Goal: Book appointment/travel/reservation

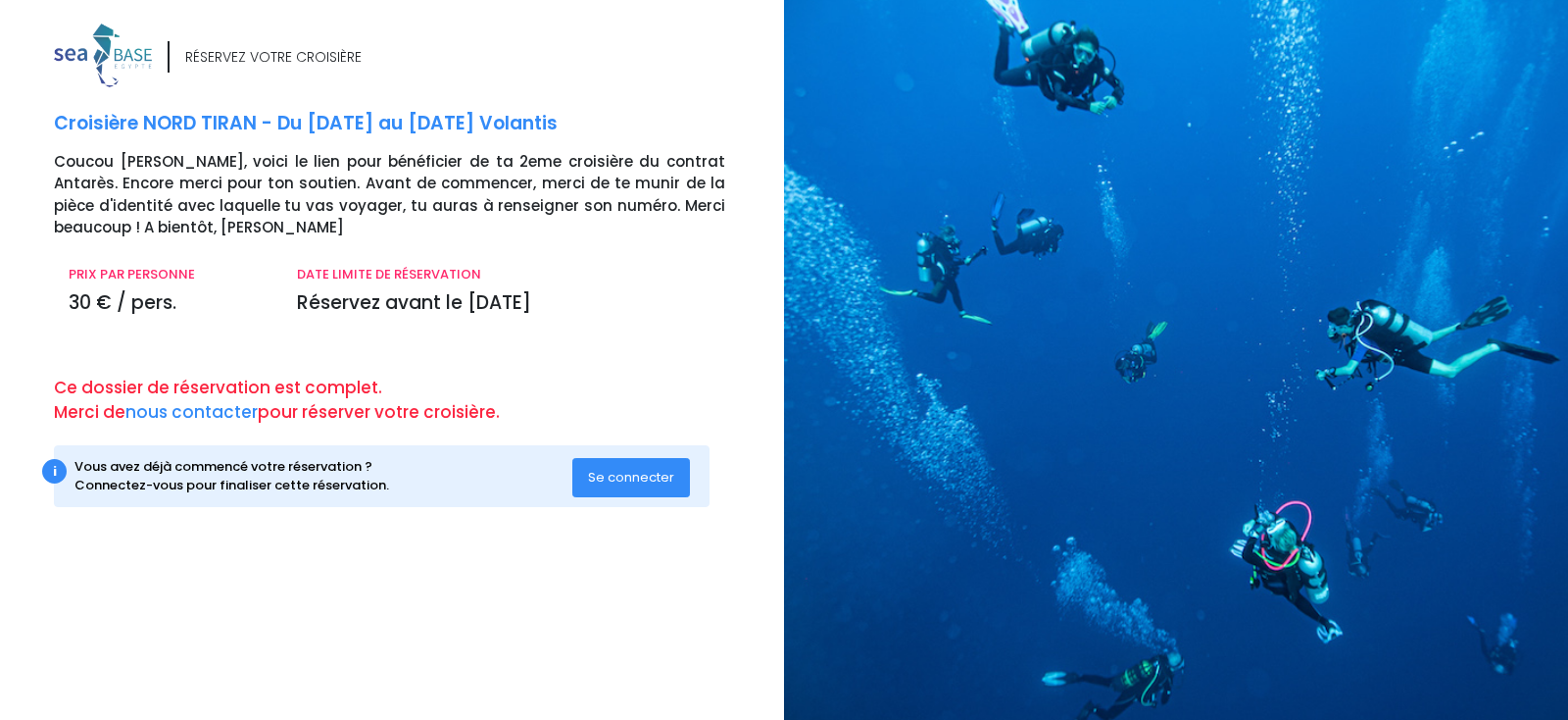
click at [616, 473] on span "Se connecter" at bounding box center [630, 476] width 86 height 19
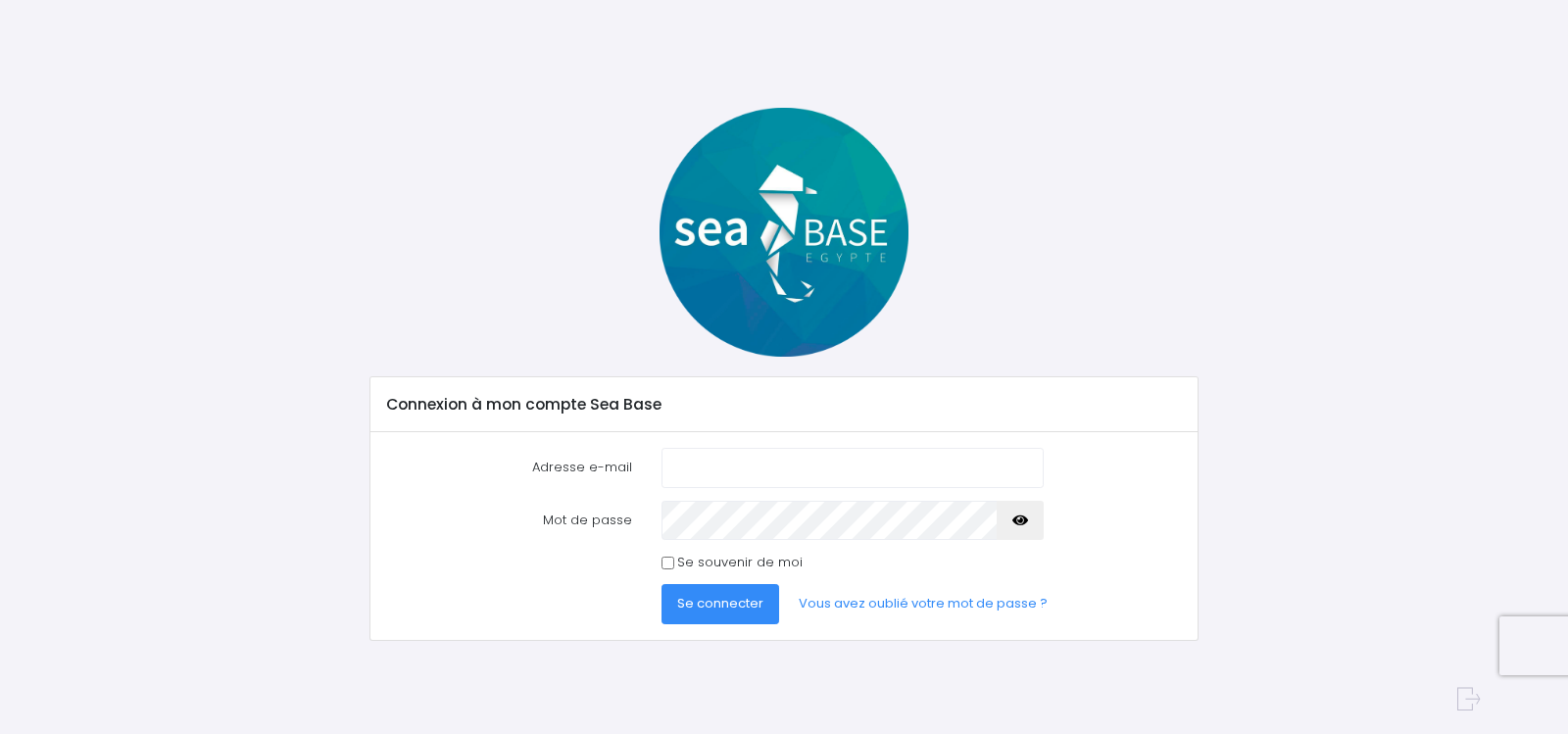
type input "tbst@free.fr"
click at [732, 603] on span "Se connecter" at bounding box center [720, 603] width 86 height 19
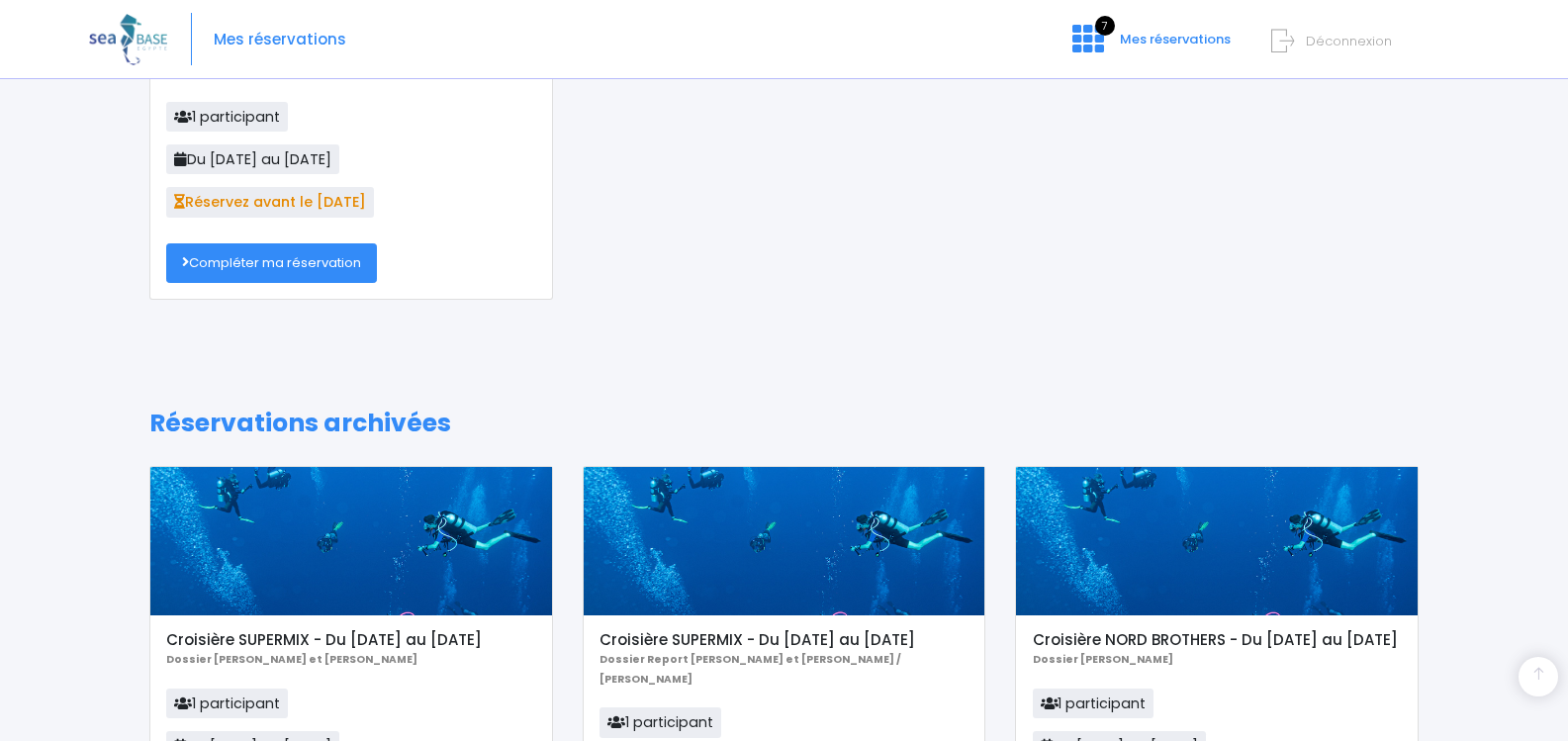
scroll to position [297, 0]
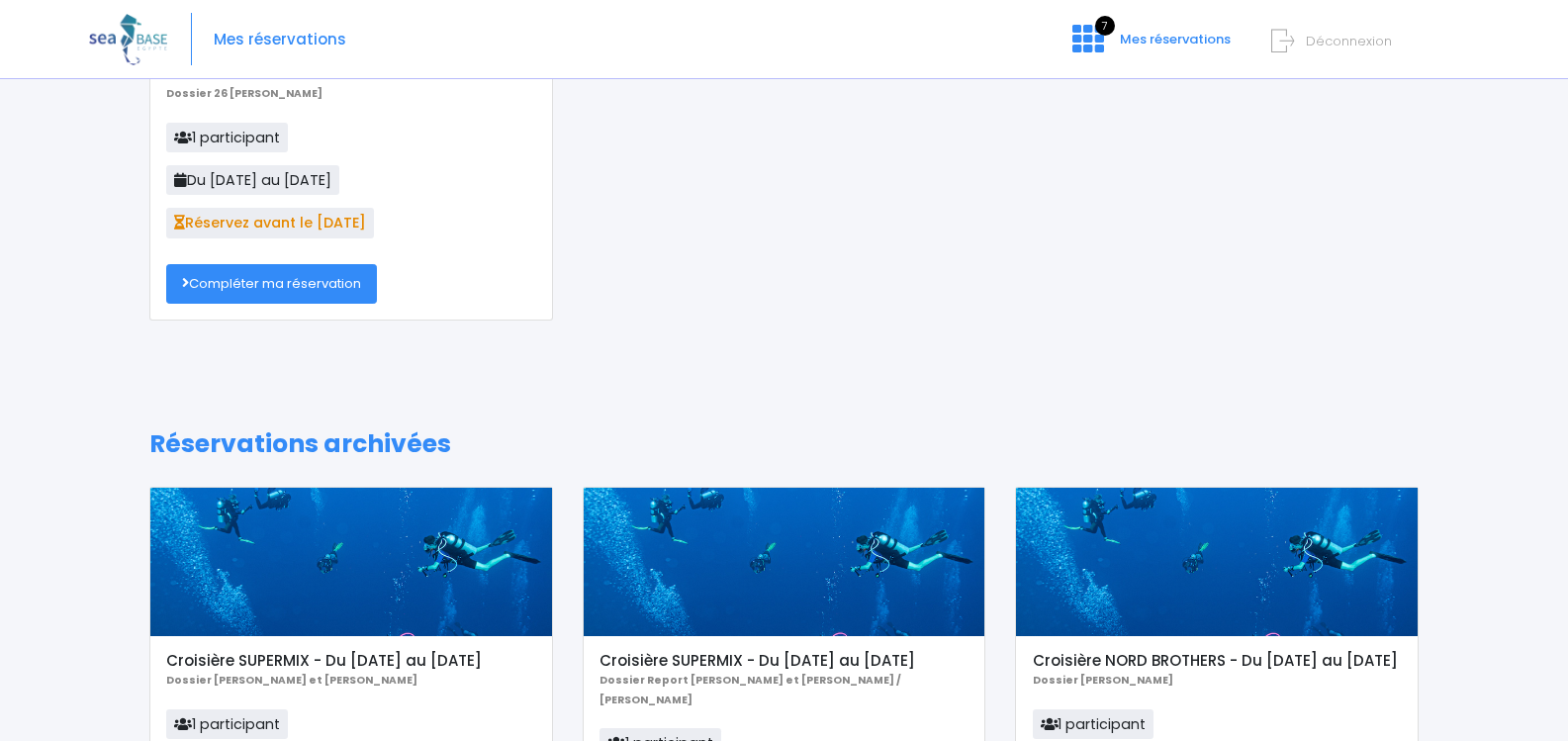
click at [274, 282] on link "Compléter ma réservation" at bounding box center [272, 284] width 211 height 40
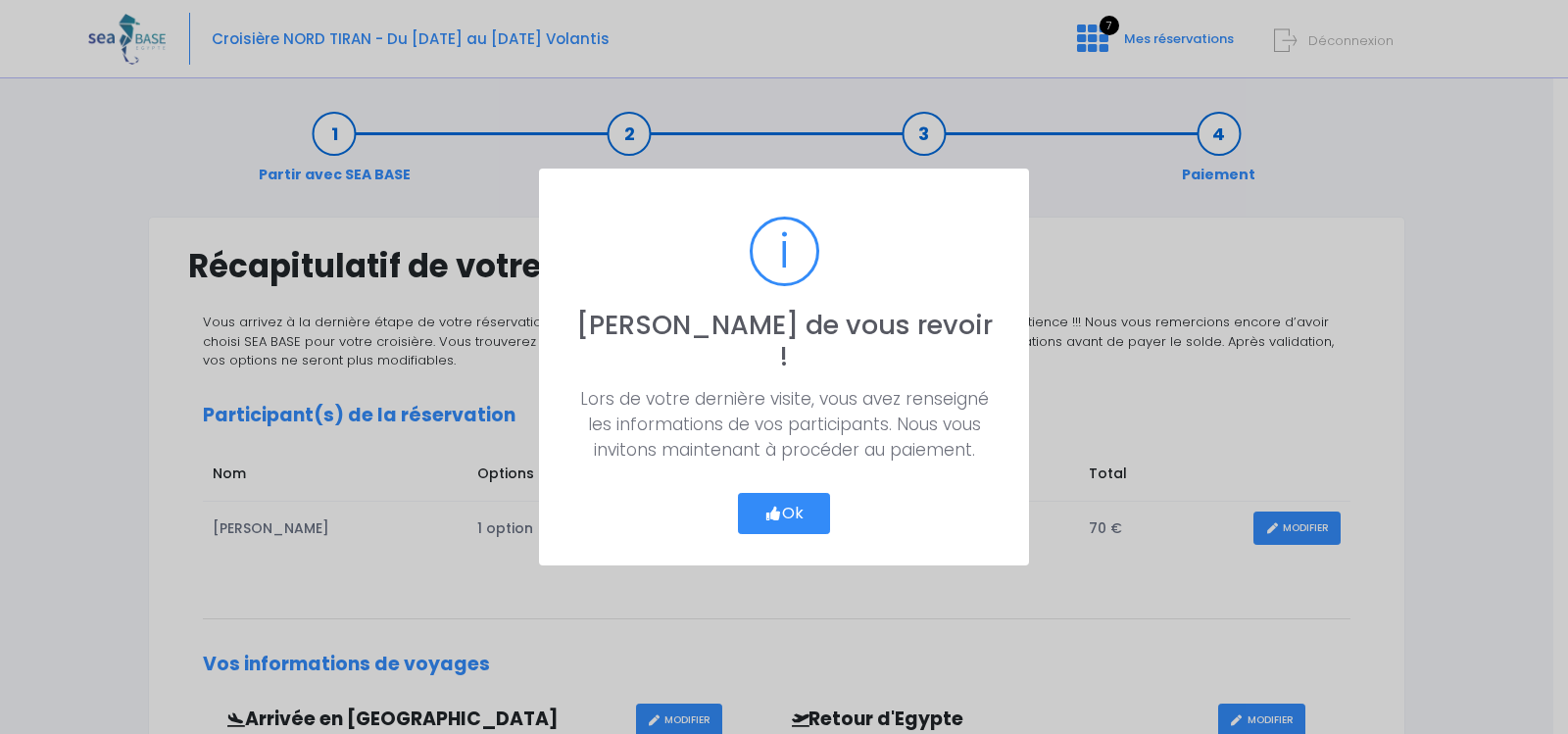
click at [791, 493] on button "Ok" at bounding box center [783, 514] width 92 height 41
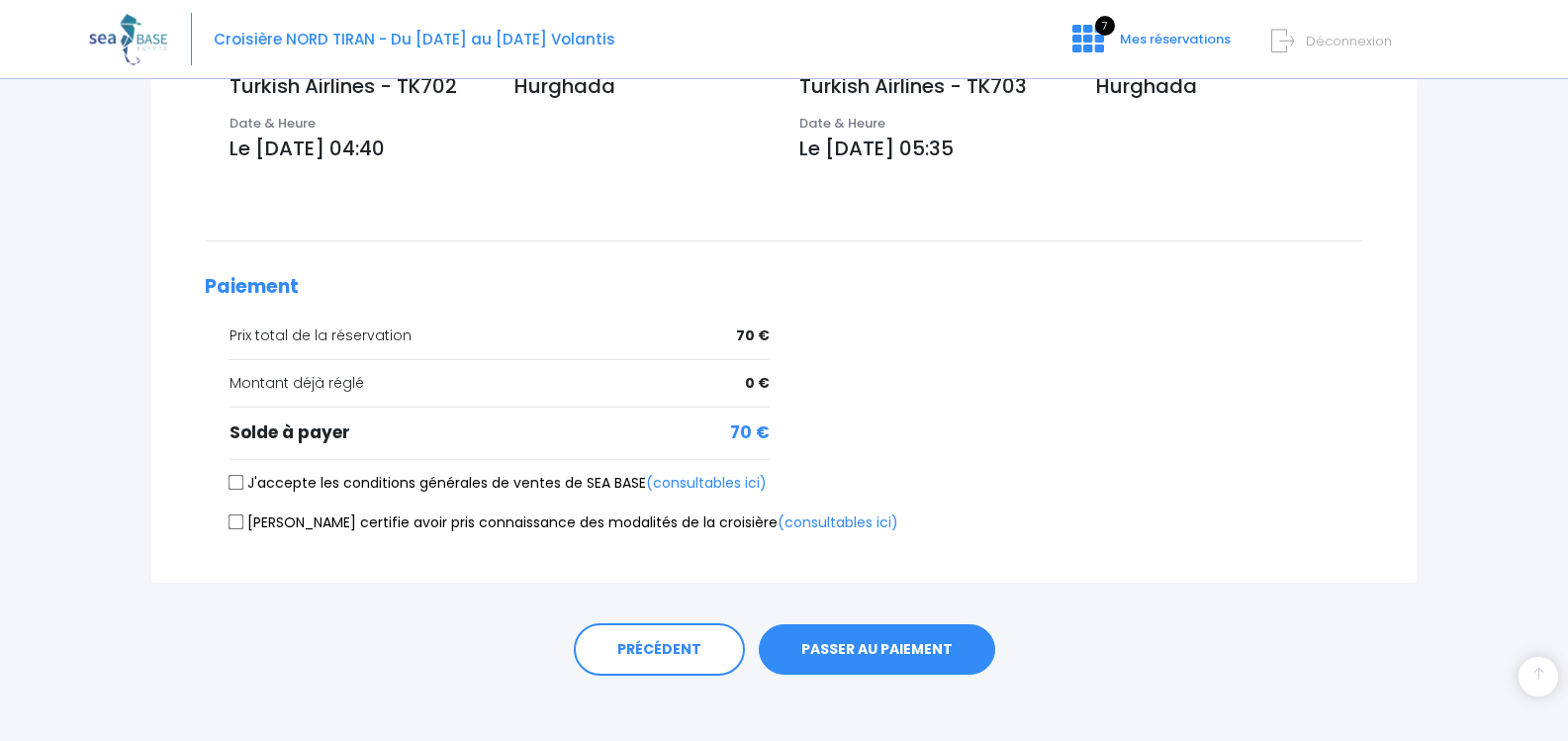
scroll to position [731, 0]
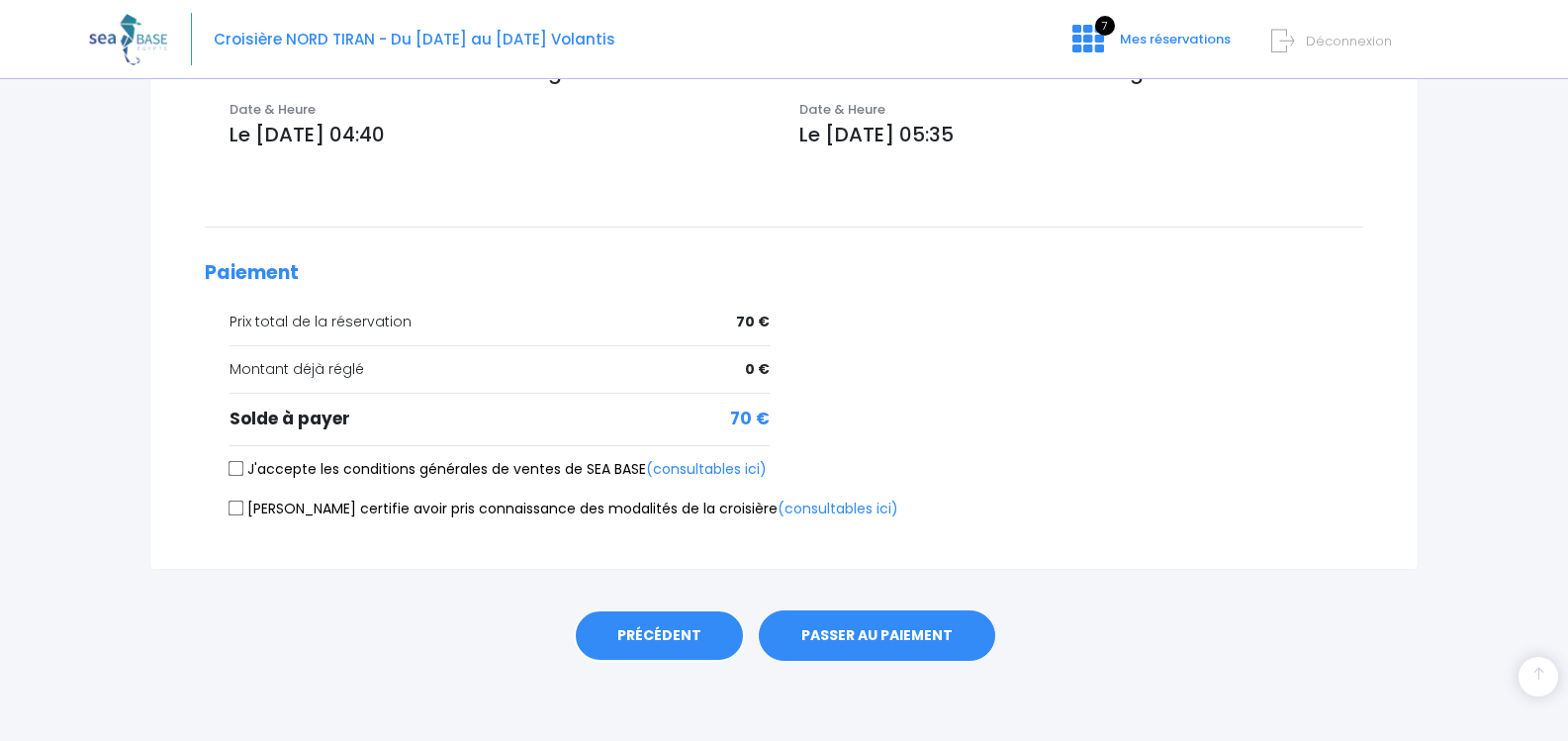
drag, startPoint x: 653, startPoint y: 650, endPoint x: 595, endPoint y: 623, distance: 64.0
click at [652, 650] on link "PRÉCÉDENT" at bounding box center [660, 636] width 171 height 54
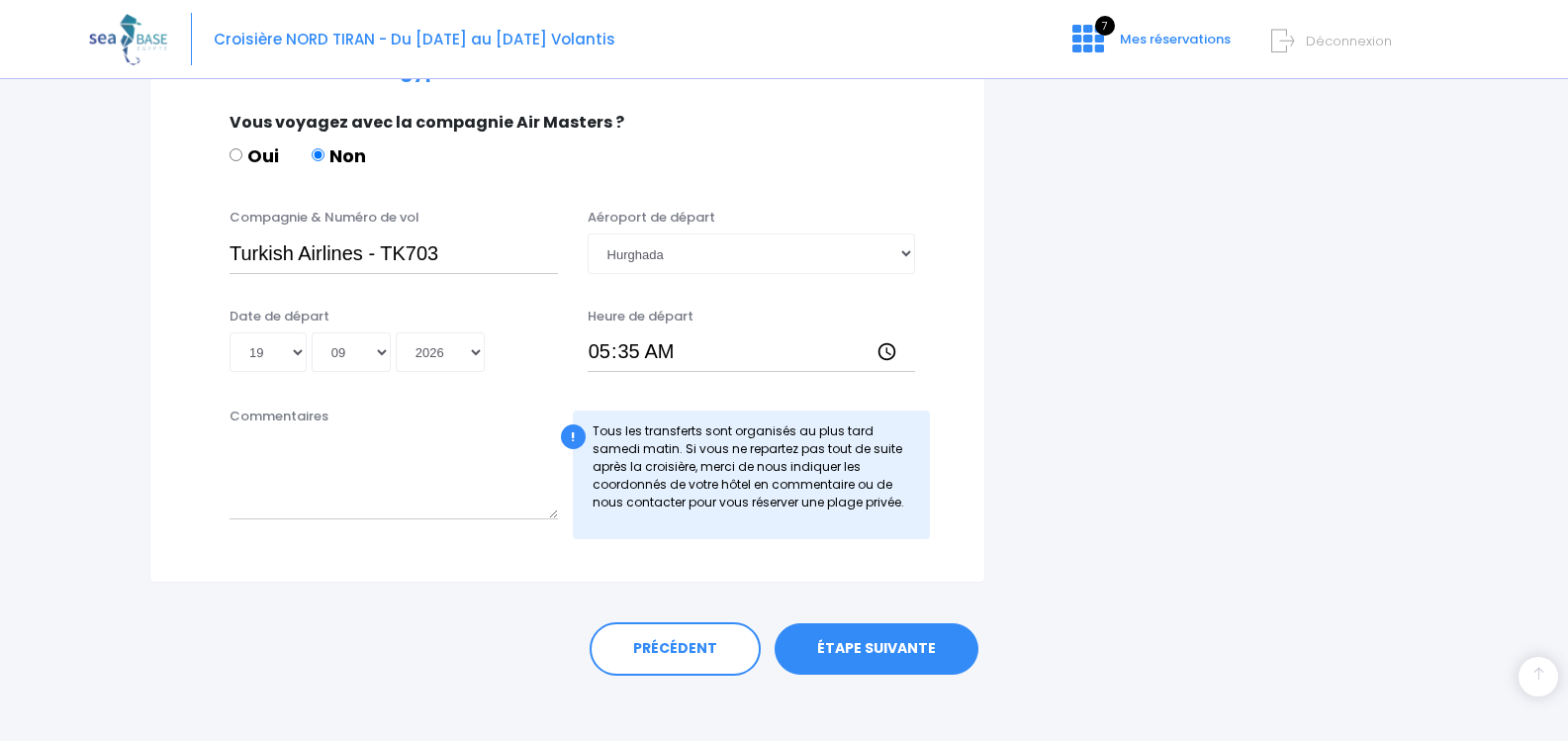
scroll to position [990, 0]
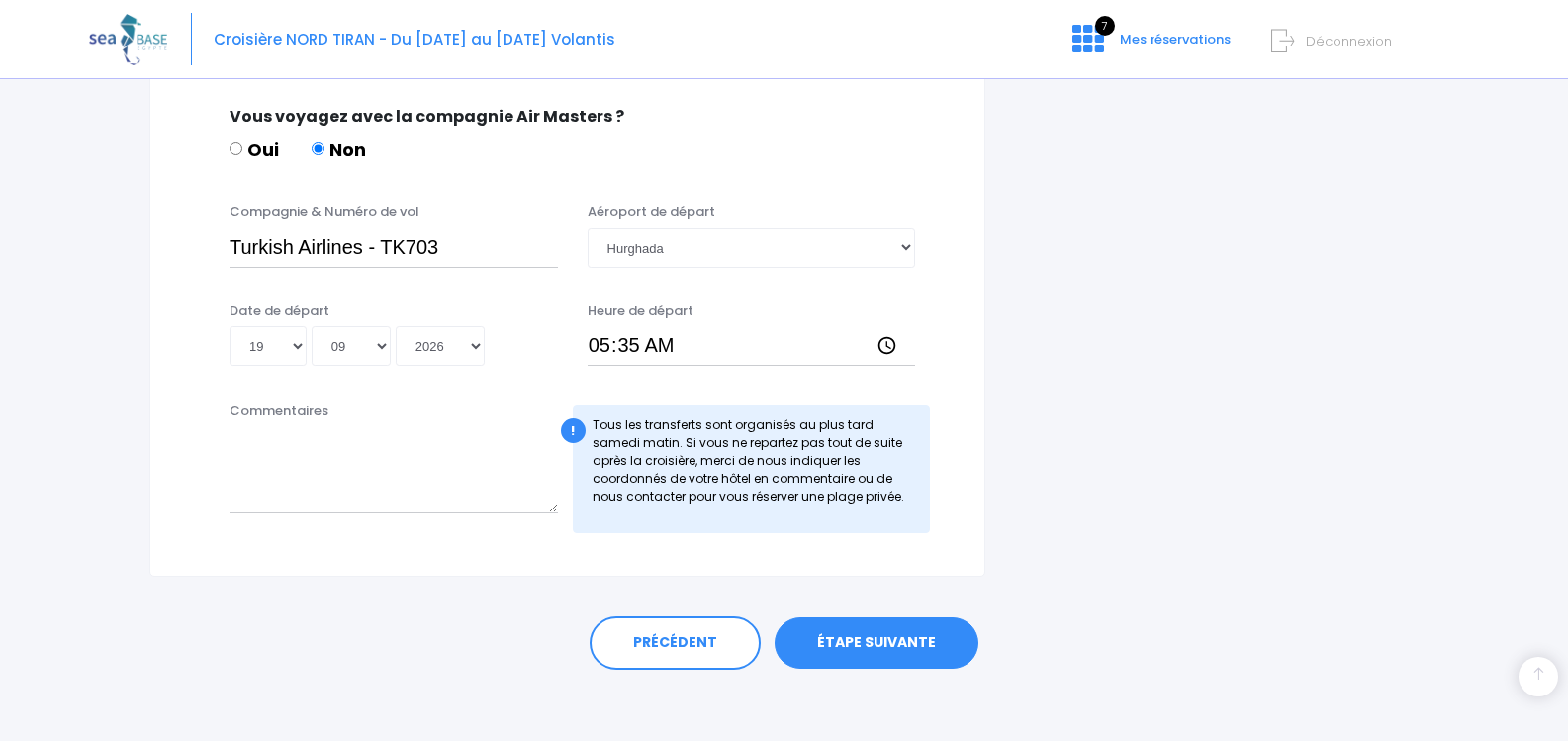
click at [838, 631] on link "ÉTAPE SUIVANTE" at bounding box center [876, 643] width 204 height 52
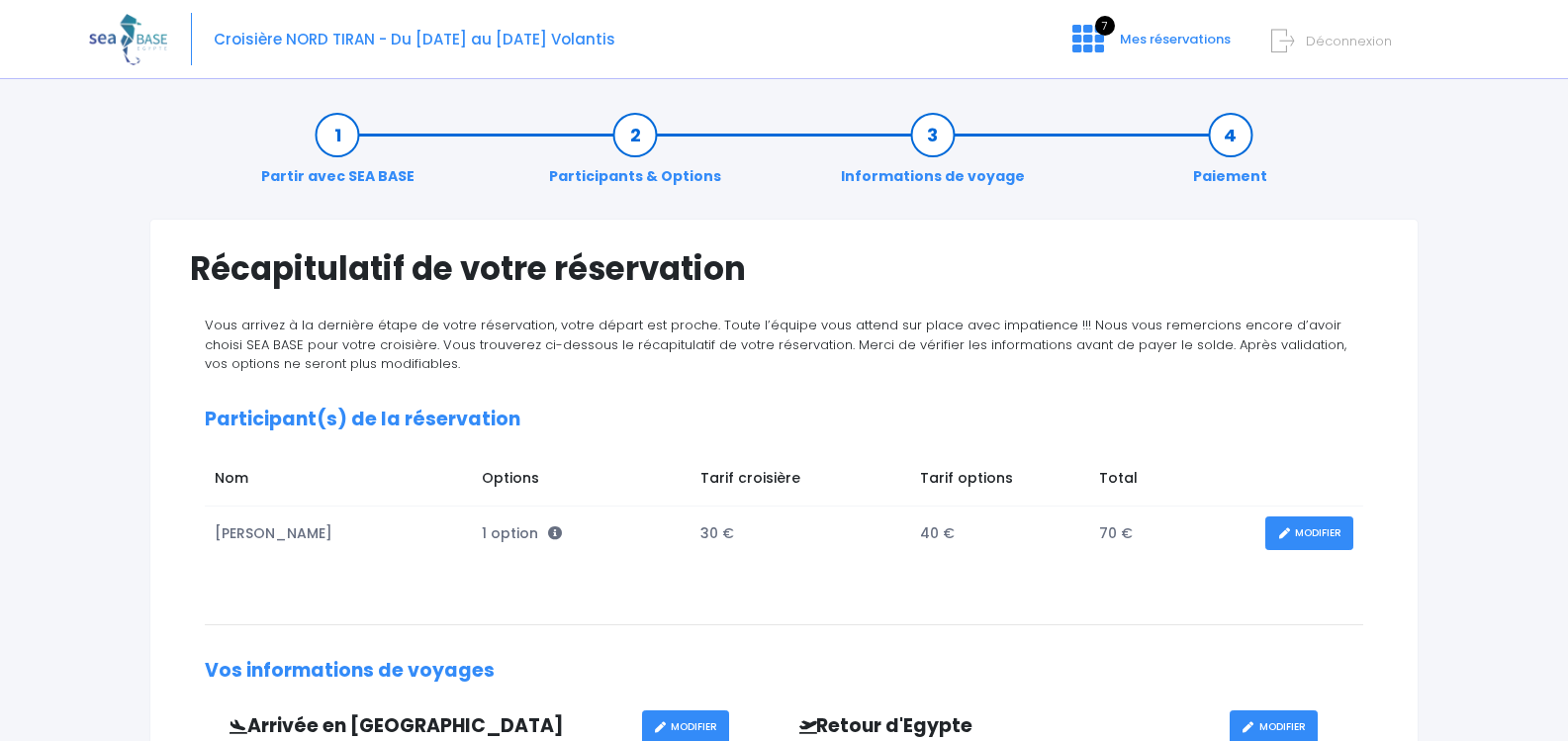
click at [1309, 527] on link "MODIFIER" at bounding box center [1309, 534] width 88 height 35
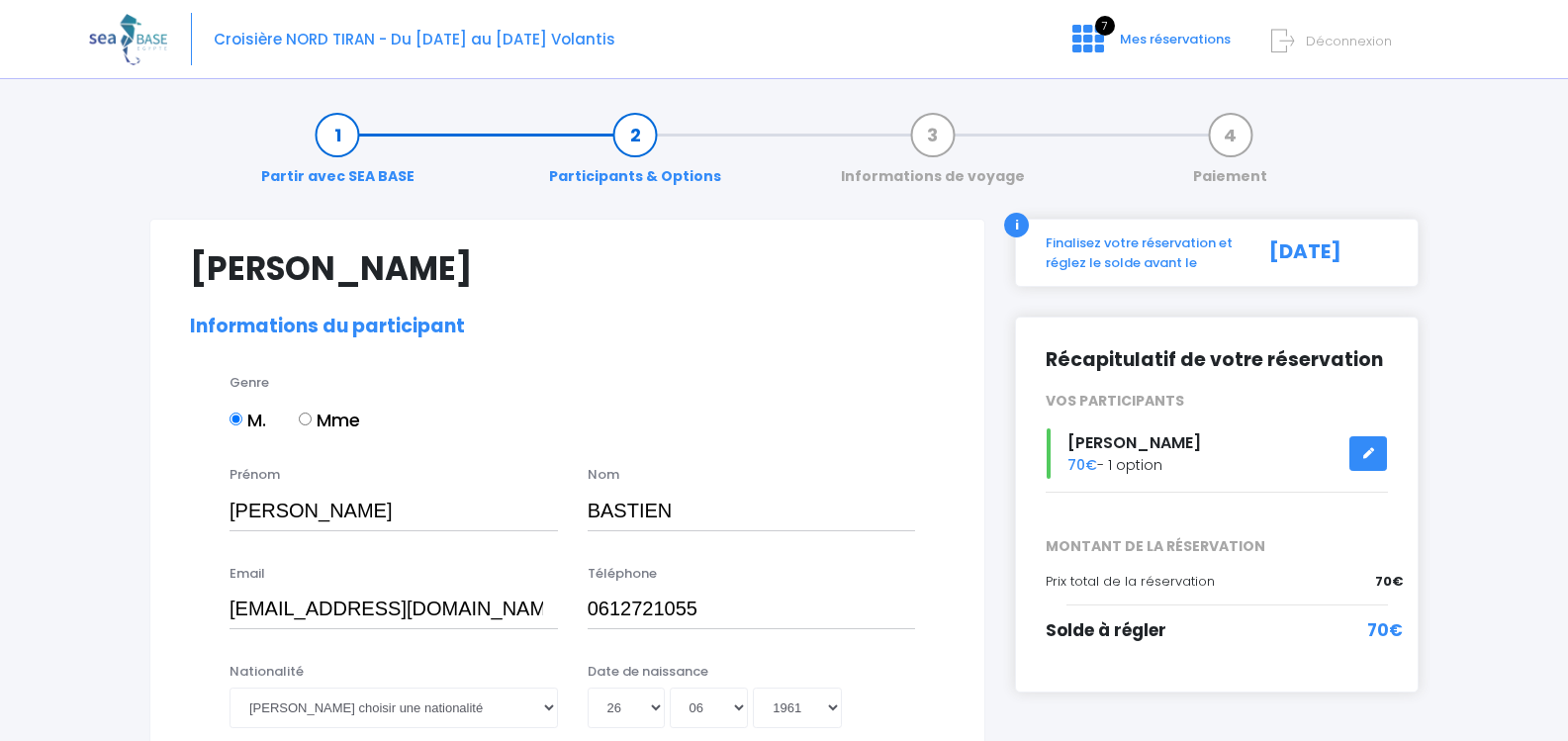
select select "N4"
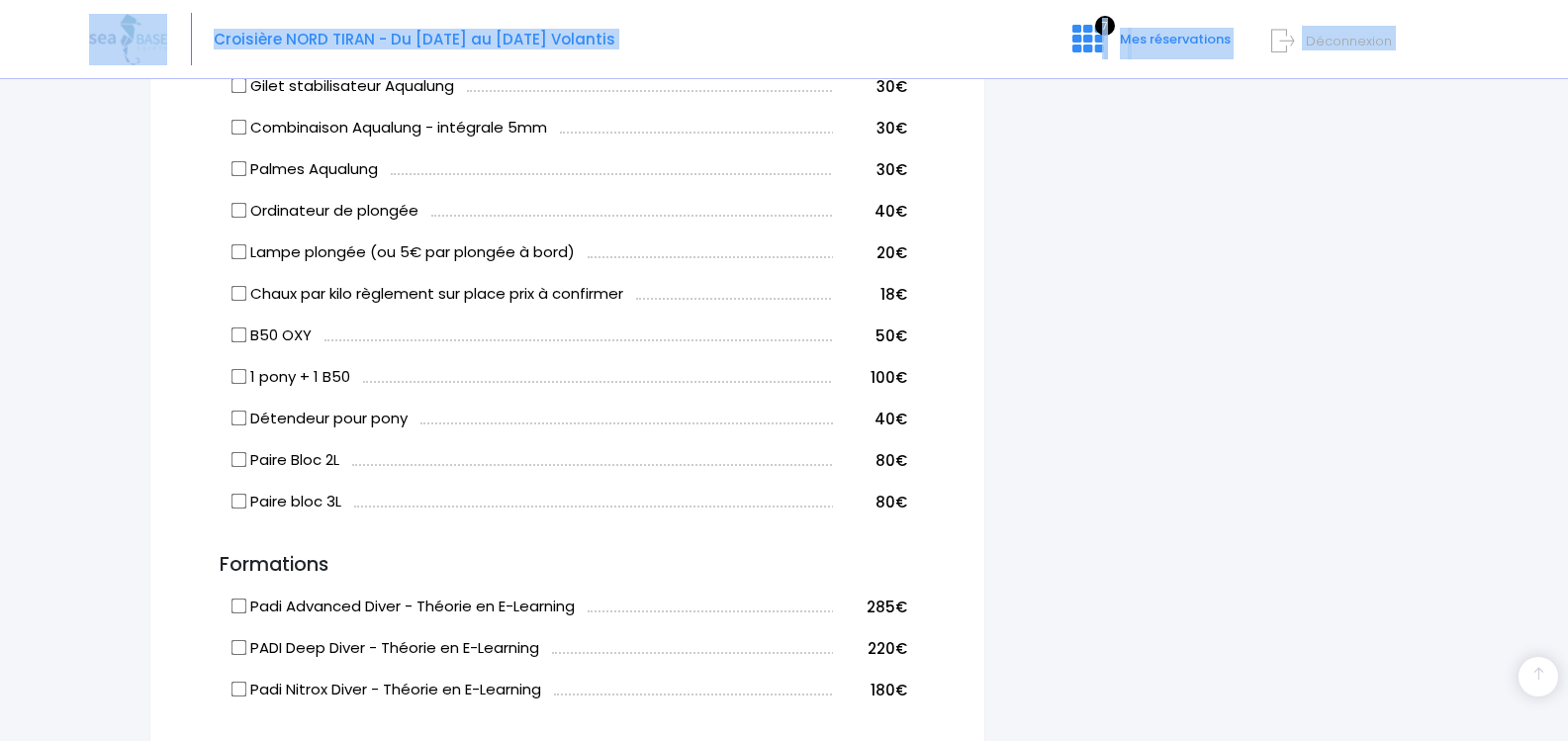
scroll to position [1426, 0]
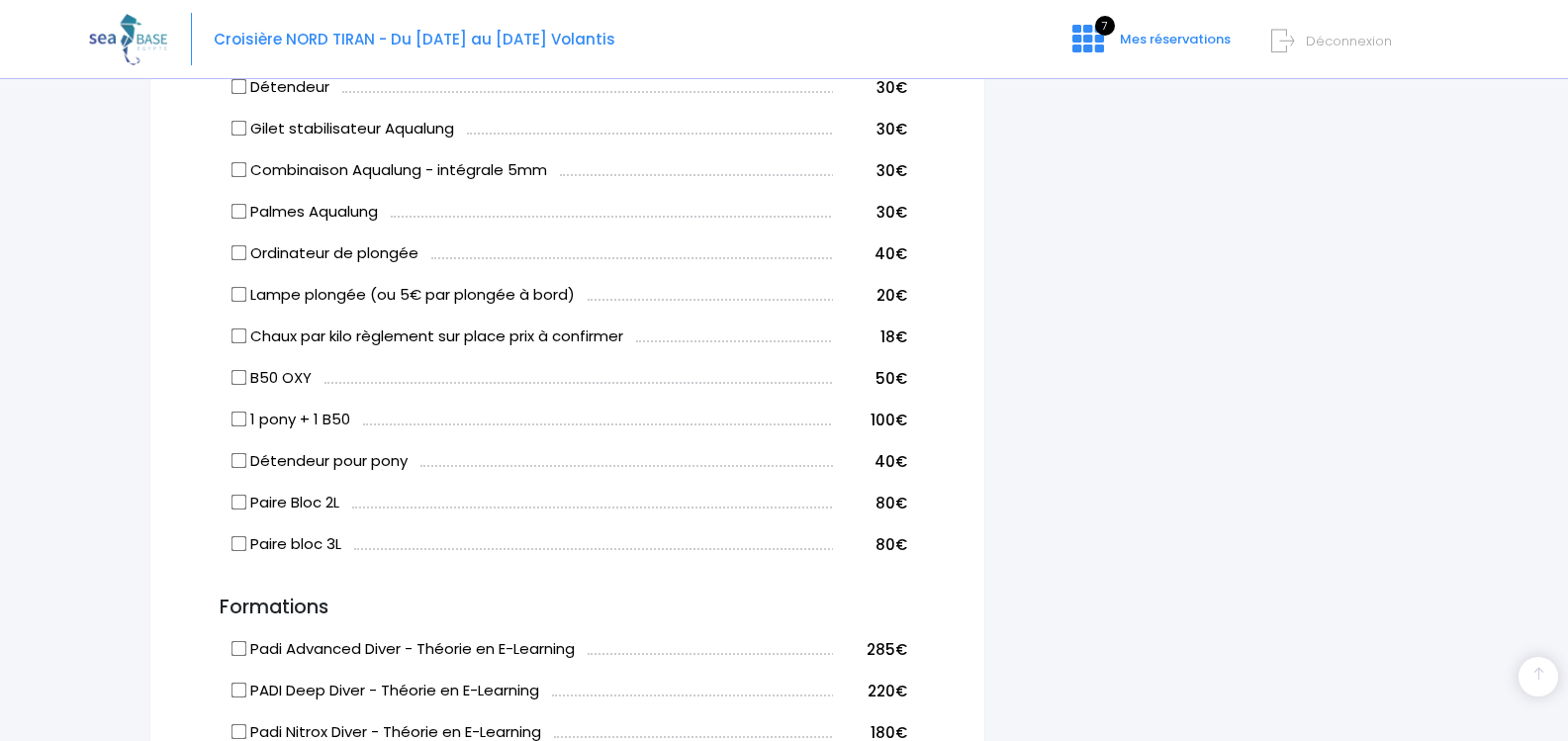
drag, startPoint x: 191, startPoint y: 117, endPoint x: 975, endPoint y: 518, distance: 880.6
click at [975, 518] on div "[PERSON_NAME] Informations du participant Genre M. Mme [PERSON_NAME] [GEOGRAPHI…" at bounding box center [567, 225] width 836 height 2866
copy form "Options du participant Location matériels & choix cabine"
click at [1248, 489] on div "i Finalisez votre réservation et réglez le solde avant le [DATE] Récapitulatif …" at bounding box center [1217, 225] width 433 height 2866
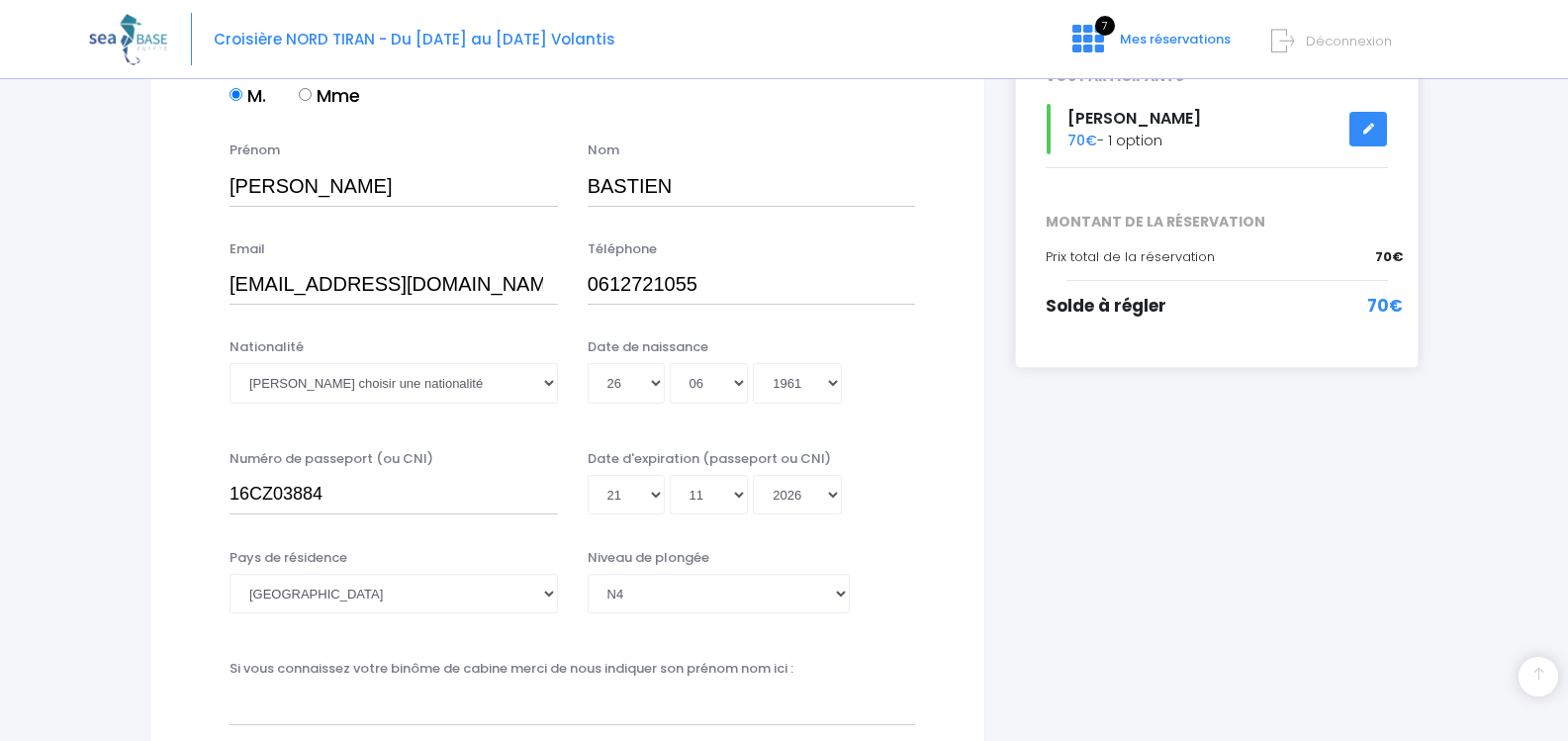
scroll to position [0, 0]
